Goal: Transaction & Acquisition: Download file/media

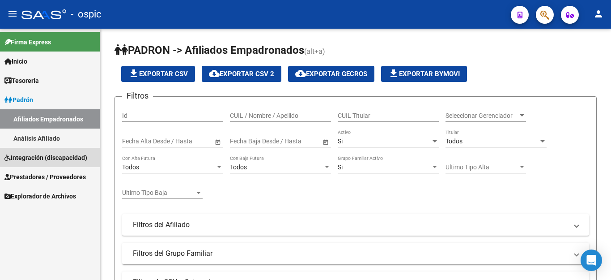
click at [37, 160] on span "Integración (discapacidad)" at bounding box center [45, 158] width 83 height 10
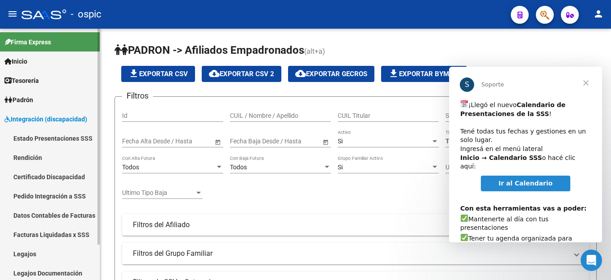
click at [47, 234] on link "Facturas Liquidadas x SSS" at bounding box center [50, 234] width 100 height 19
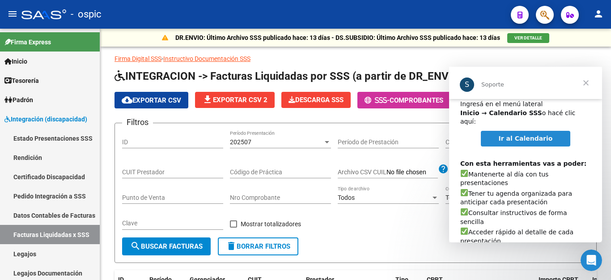
scroll to position [54, 0]
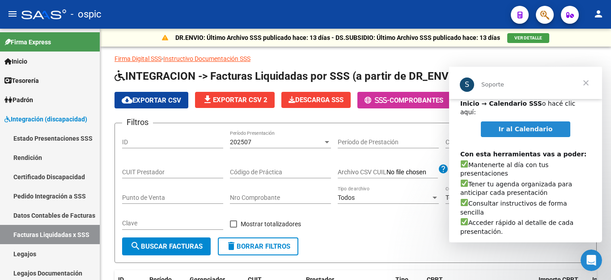
click at [538, 125] on span "Ir al Calendario" at bounding box center [526, 128] width 54 height 7
click at [587, 82] on span "Cerrar" at bounding box center [586, 83] width 32 height 32
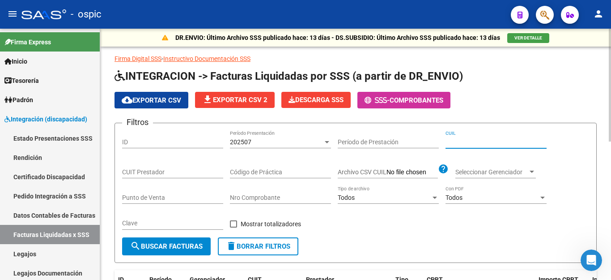
paste input "23-52087327-9"
type input "23-52087327-9"
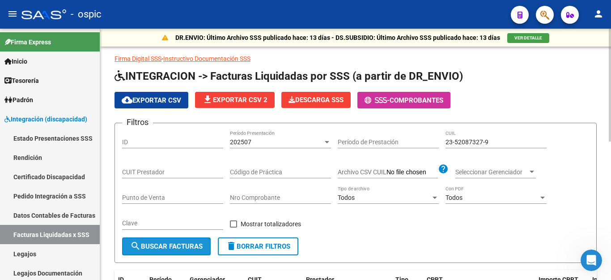
click at [196, 247] on span "search Buscar Facturas" at bounding box center [166, 246] width 72 height 8
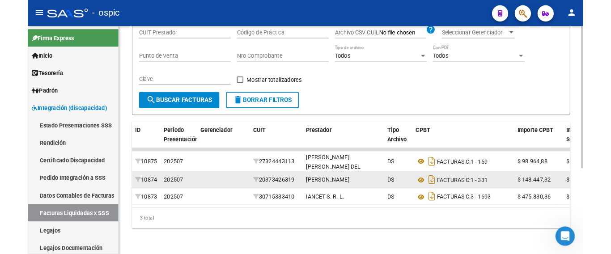
scroll to position [152, 0]
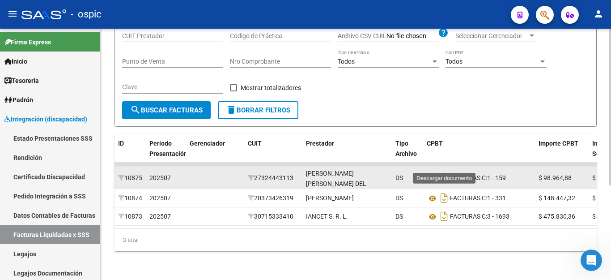
click at [447, 170] on icon "Descargar documento" at bounding box center [445, 177] width 12 height 14
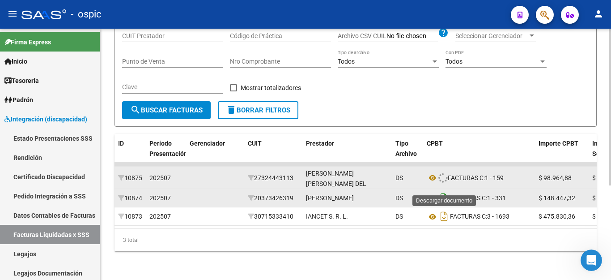
click at [447, 191] on icon "Descargar documento" at bounding box center [445, 198] width 12 height 14
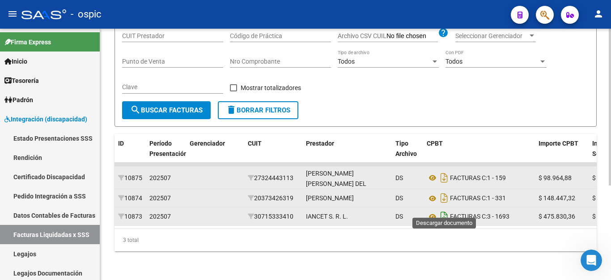
click at [446, 209] on icon "Descargar documento" at bounding box center [445, 216] width 12 height 14
